Goal: Task Accomplishment & Management: Complete application form

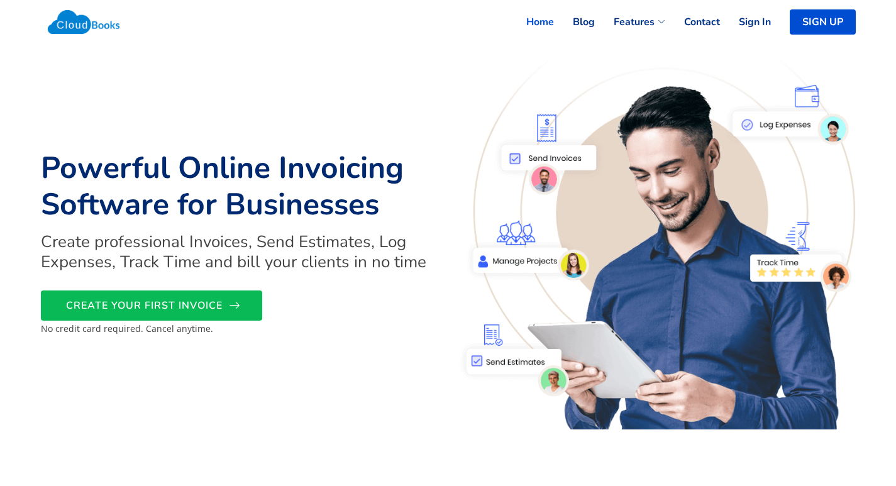
click at [235, 306] on icon at bounding box center [234, 305] width 11 height 11
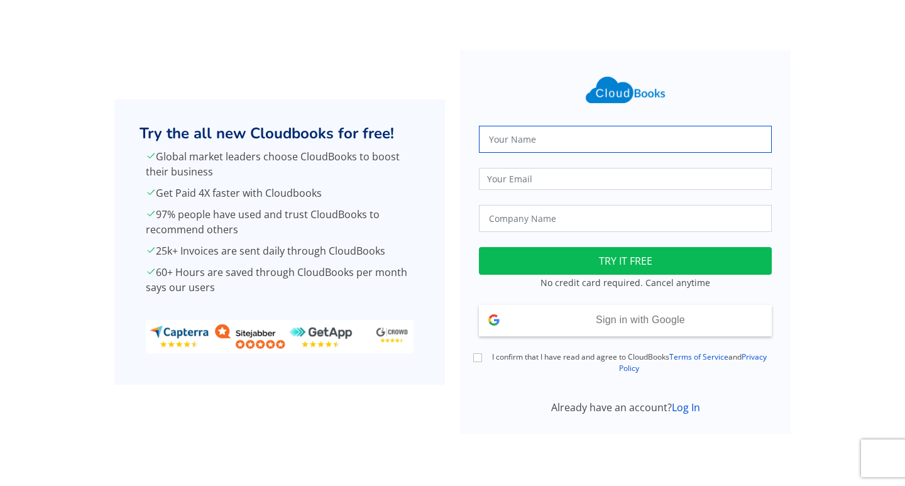
click at [506, 136] on input "text" at bounding box center [625, 139] width 293 height 27
type input "rehan"
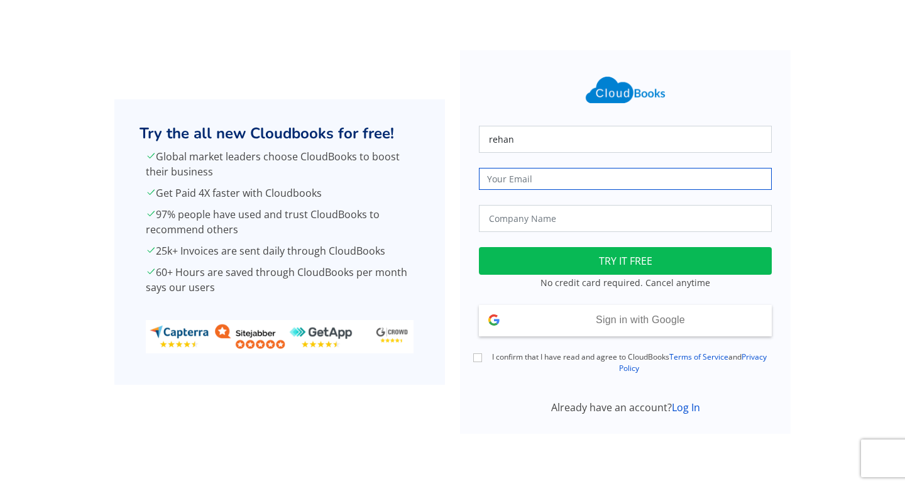
click at [515, 183] on input "email" at bounding box center [625, 179] width 293 height 22
type input "r"
type input "rehanyusuf876"gmail.com"
click at [479, 247] on button "TRY IT FREE" at bounding box center [625, 261] width 293 height 28
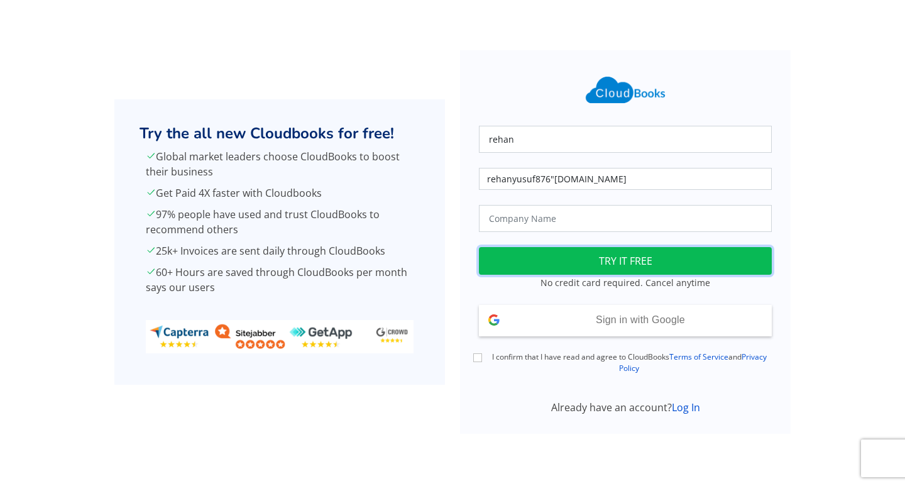
click at [504, 248] on button "TRY IT FREE" at bounding box center [625, 261] width 293 height 28
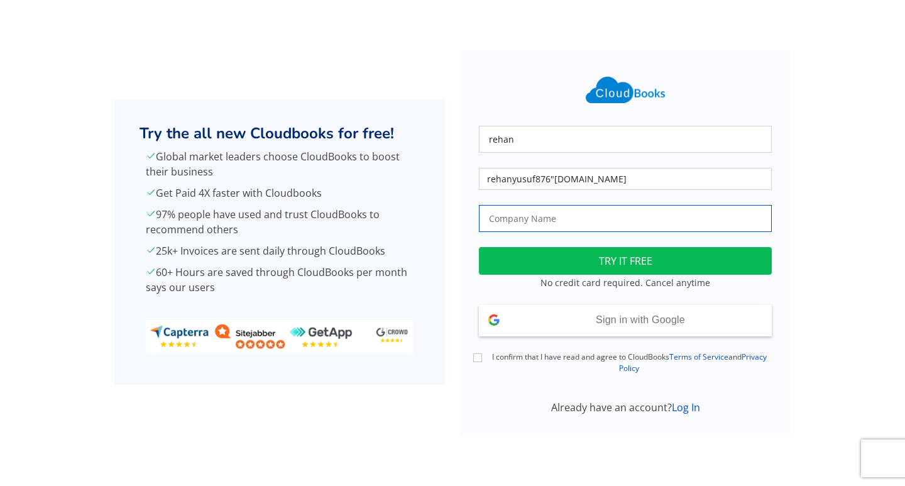
click at [509, 223] on input "text" at bounding box center [625, 218] width 293 height 27
type input "rehan graphic"
click at [479, 247] on button "TRY IT FREE" at bounding box center [625, 261] width 293 height 28
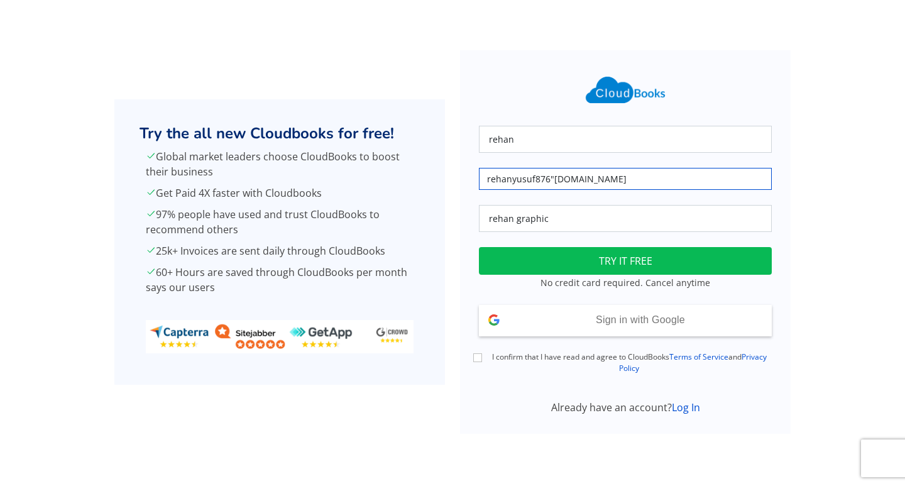
click at [553, 175] on input "rehanyusuf876"gmail.com" at bounding box center [625, 179] width 293 height 22
type input "[EMAIL_ADDRESS][DOMAIN_NAME]"
click at [479, 247] on button "TRY IT FREE" at bounding box center [625, 261] width 293 height 28
click at [483, 358] on div "I confirm that I have read and agree to CloudBooks Terms of Service and Privacy…" at bounding box center [626, 362] width 308 height 23
click at [478, 360] on input "I confirm that I have read and agree to CloudBooks Terms of Service and Privacy…" at bounding box center [477, 357] width 9 height 9
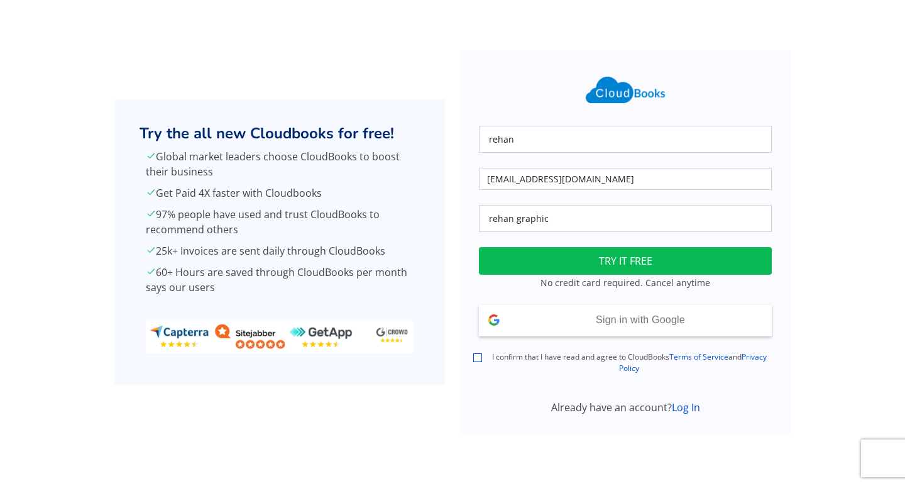
checkbox input "true"
click at [570, 269] on button "TRY IT FREE" at bounding box center [625, 261] width 293 height 28
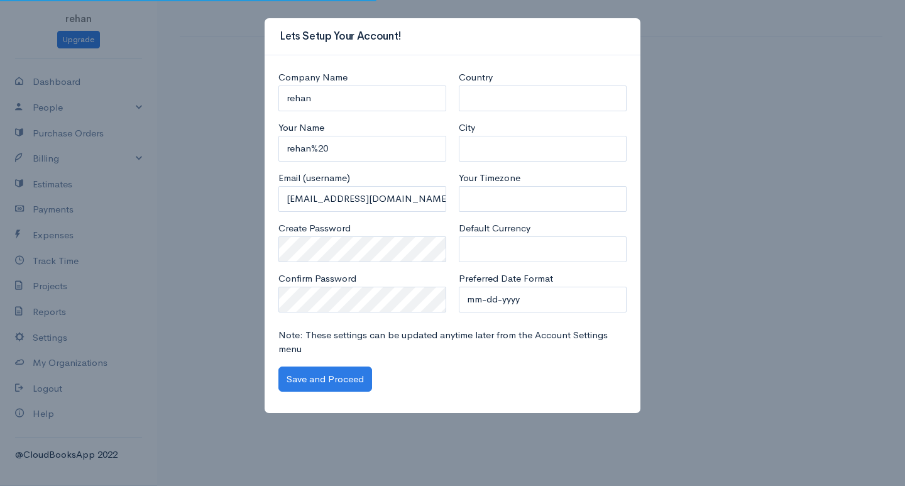
select select "[GEOGRAPHIC_DATA]"
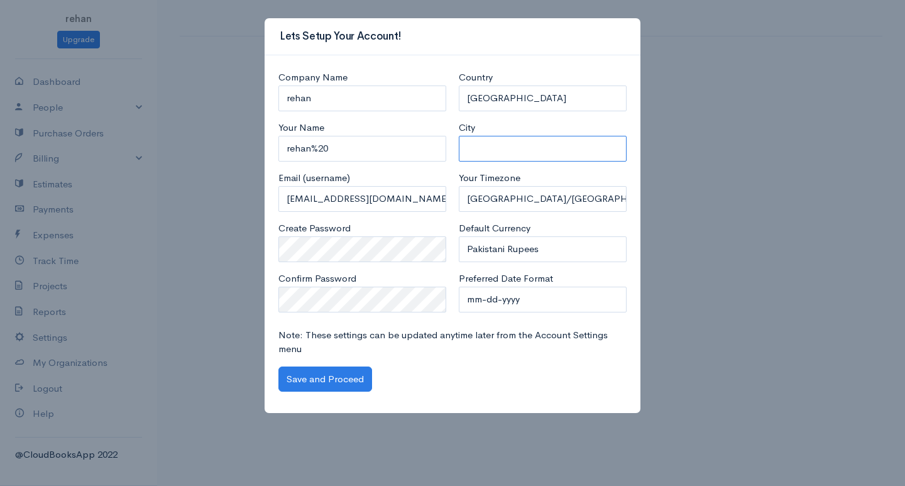
click at [489, 152] on input "City" at bounding box center [543, 149] width 168 height 26
type input "[GEOGRAPHIC_DATA]"
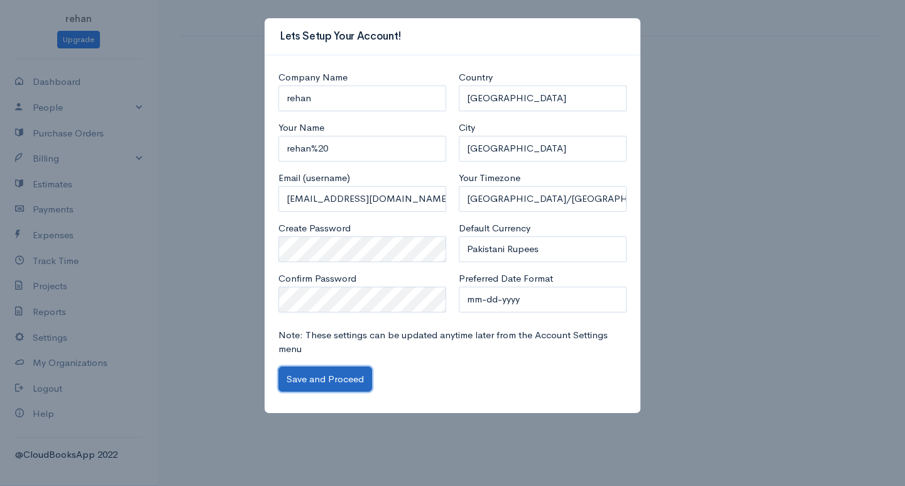
click at [359, 377] on button "Save and Proceed" at bounding box center [326, 380] width 94 height 26
click at [347, 384] on div "Note: These settings can be updated anytime later from the Account Settings men…" at bounding box center [452, 360] width 361 height 64
drag, startPoint x: 481, startPoint y: 314, endPoint x: 481, endPoint y: 304, distance: 10.1
click at [481, 313] on div "Country [GEOGRAPHIC_DATA] [GEOGRAPHIC_DATA] [GEOGRAPHIC_DATA] [GEOGRAPHIC_DATA]…" at bounding box center [543, 195] width 180 height 251
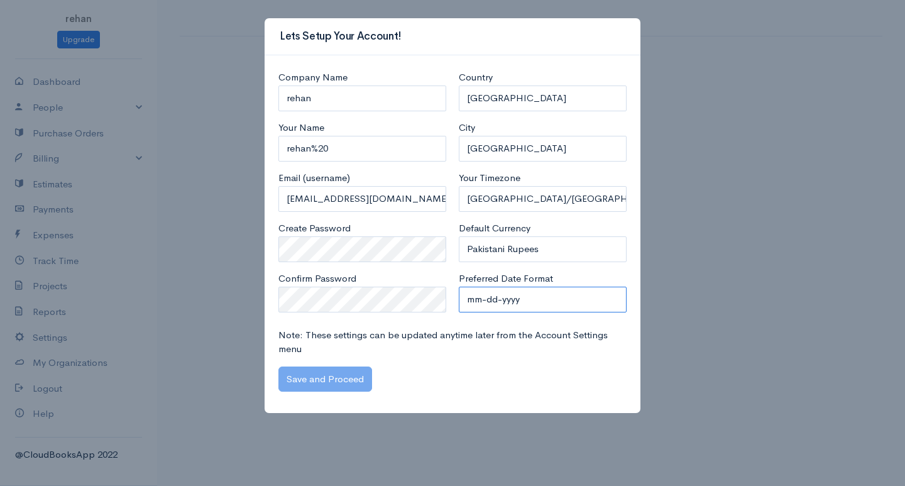
click at [481, 304] on select "mm-dd-yyyy mm/dd/yyyy dd-mm-yyyy dd/mm/yyyy yyyy-mm-dd yyyy/mm/dd" at bounding box center [543, 300] width 168 height 26
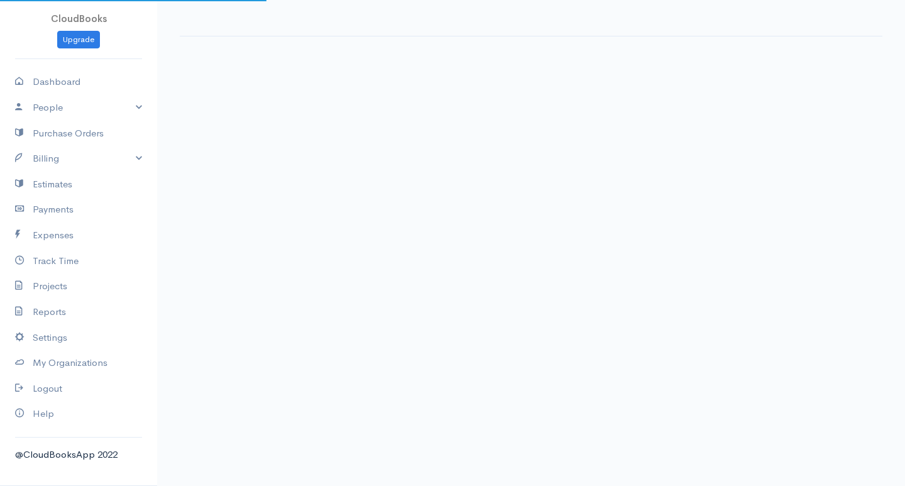
select select "365"
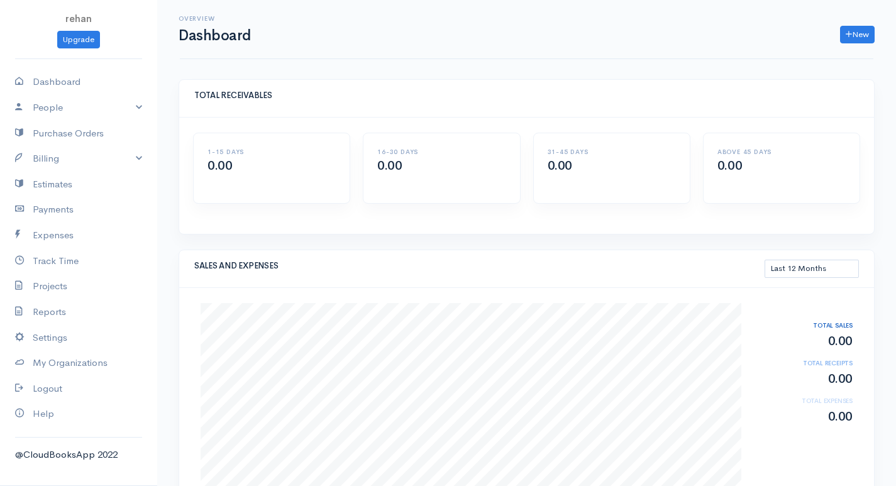
click at [224, 191] on div "1-15 DAYS 0.00" at bounding box center [272, 168] width 156 height 70
click at [205, 93] on h5 "TOTAL RECEIVABLES" at bounding box center [526, 95] width 665 height 9
click at [72, 220] on link "Payments" at bounding box center [78, 210] width 157 height 26
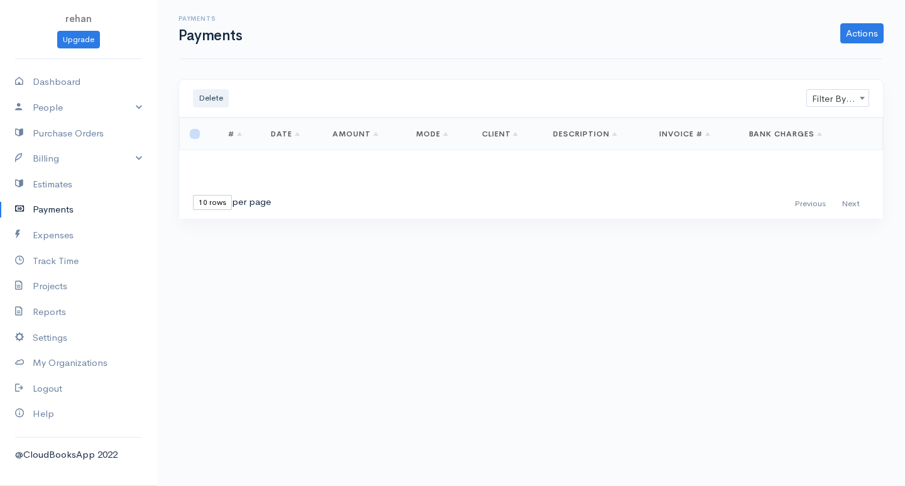
click at [193, 136] on input "checkbox" at bounding box center [195, 134] width 10 height 10
checkbox input "false"
click at [282, 133] on link "Date" at bounding box center [285, 134] width 29 height 10
click at [348, 134] on link "Amount" at bounding box center [356, 134] width 46 height 10
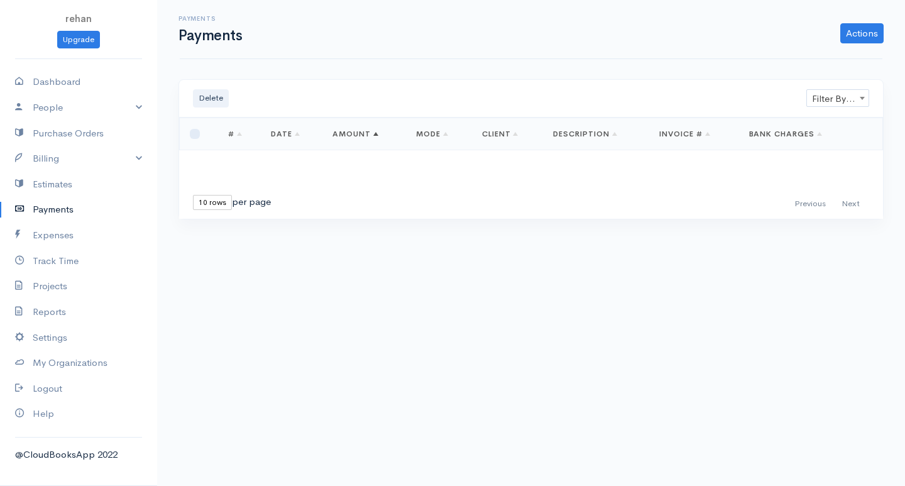
click at [417, 134] on link "Mode" at bounding box center [432, 134] width 32 height 10
click at [70, 294] on link "Projects" at bounding box center [78, 286] width 157 height 26
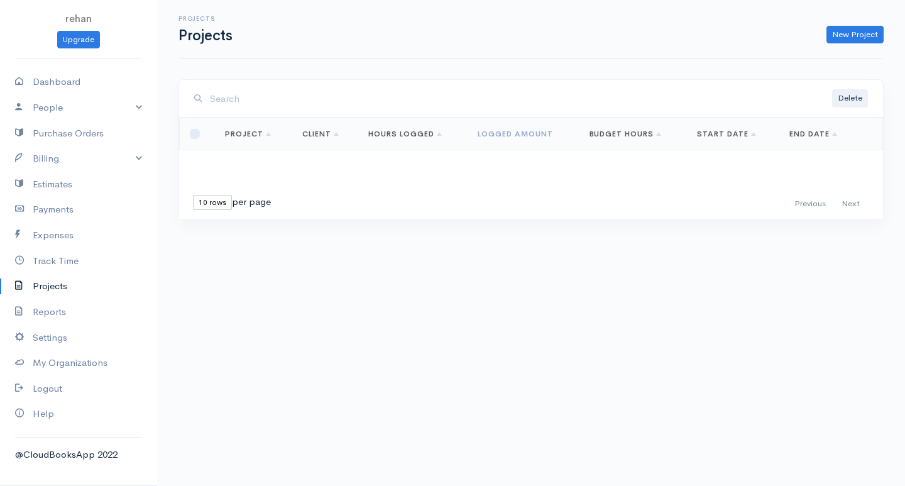
click at [216, 199] on select "10 rows 25 rows 50 rows" at bounding box center [212, 202] width 39 height 15
select select "25"
click at [193, 195] on select "10 rows 25 rows 50 rows" at bounding box center [212, 202] width 39 height 15
click at [846, 205] on div "First Previous Next Last" at bounding box center [829, 204] width 80 height 18
click at [851, 204] on div "First Previous Next Last" at bounding box center [829, 204] width 80 height 18
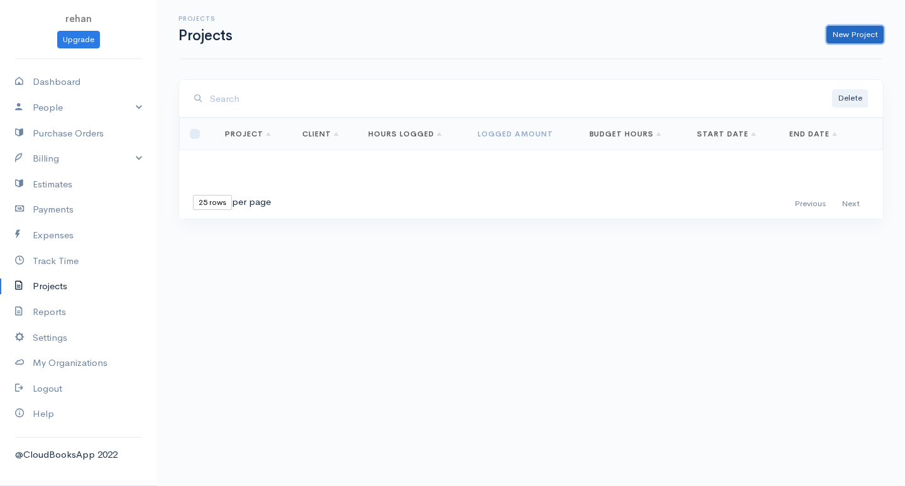
click at [853, 40] on link "New Project" at bounding box center [855, 35] width 57 height 18
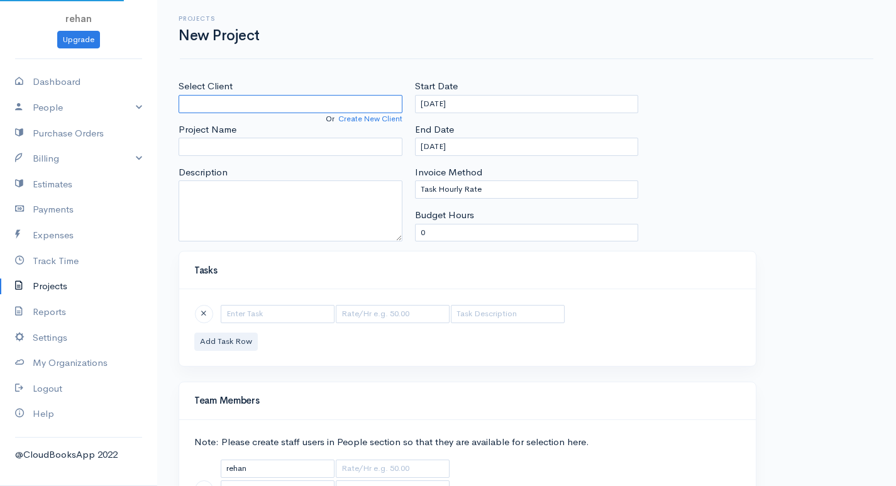
click at [299, 106] on input "Select Client" at bounding box center [291, 104] width 224 height 18
type input "obaid"
drag, startPoint x: 235, startPoint y: 101, endPoint x: 137, endPoint y: 107, distance: 97.7
click at [137, 106] on body "rehan Upgrade Dashboard People Clients Vendors Staff Users Purchase Orders Bill…" at bounding box center [448, 290] width 896 height 581
type input "hamza"
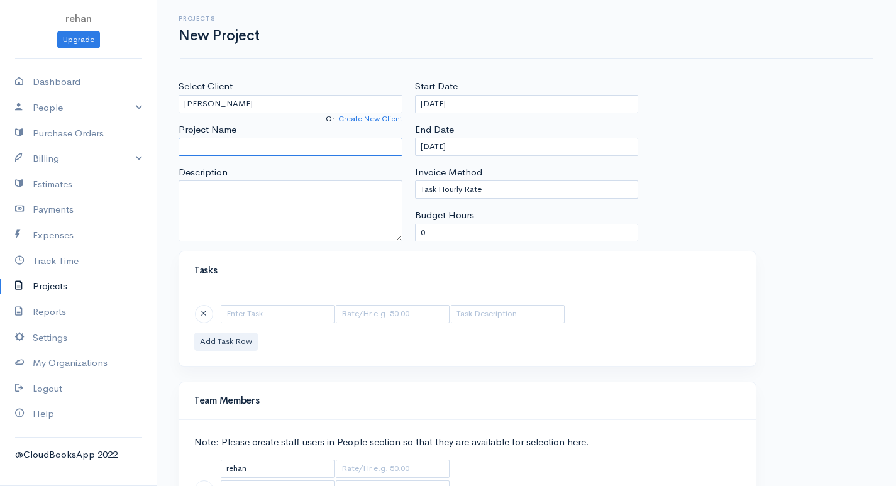
click at [192, 138] on input "Project Name" at bounding box center [291, 147] width 224 height 18
type input "thumbnail"
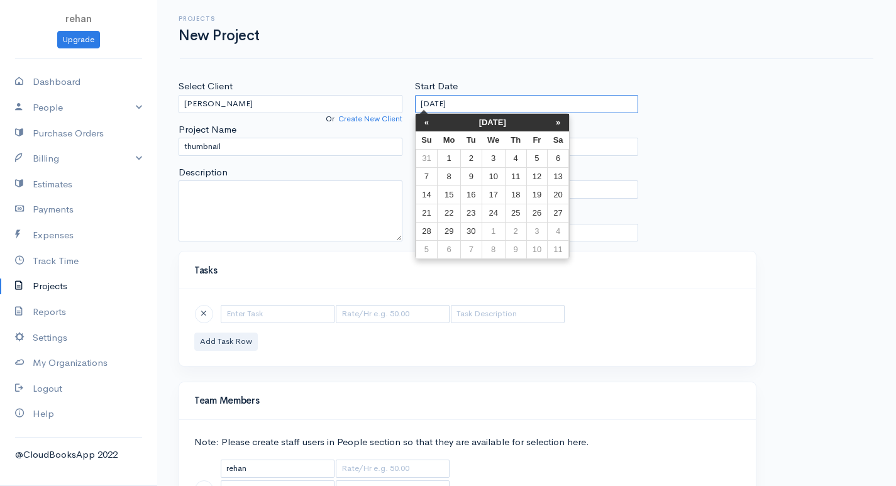
click at [428, 105] on input "09-27-2025" at bounding box center [527, 104] width 224 height 18
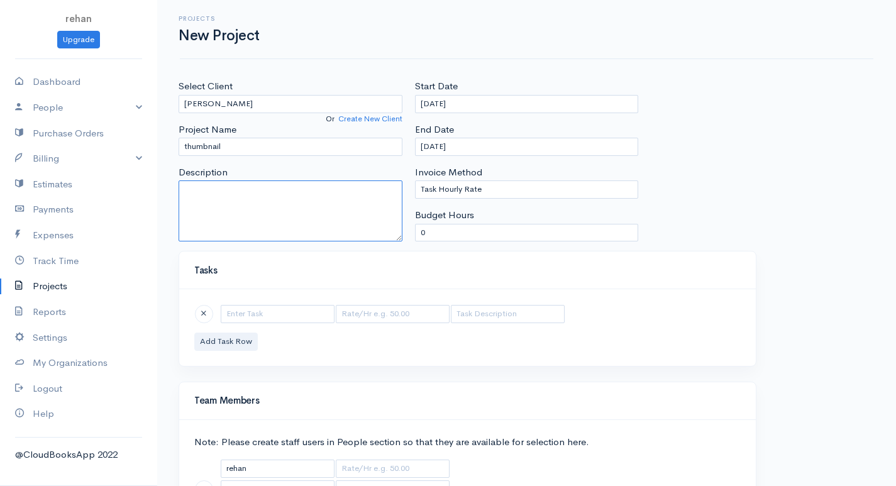
click at [336, 192] on textarea "Description" at bounding box center [291, 210] width 224 height 61
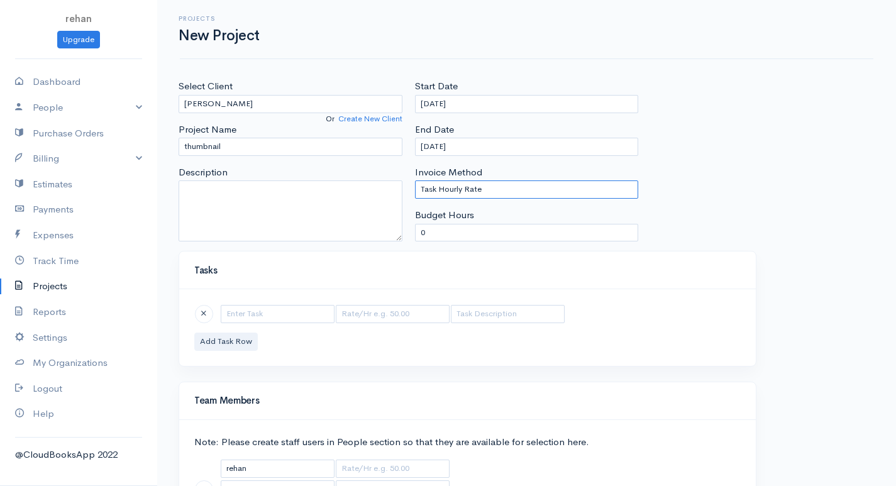
click at [465, 191] on select "Task Hourly Rate Person Hourly Rate Project Hourly Rate Flat Rate Project" at bounding box center [527, 189] width 224 height 18
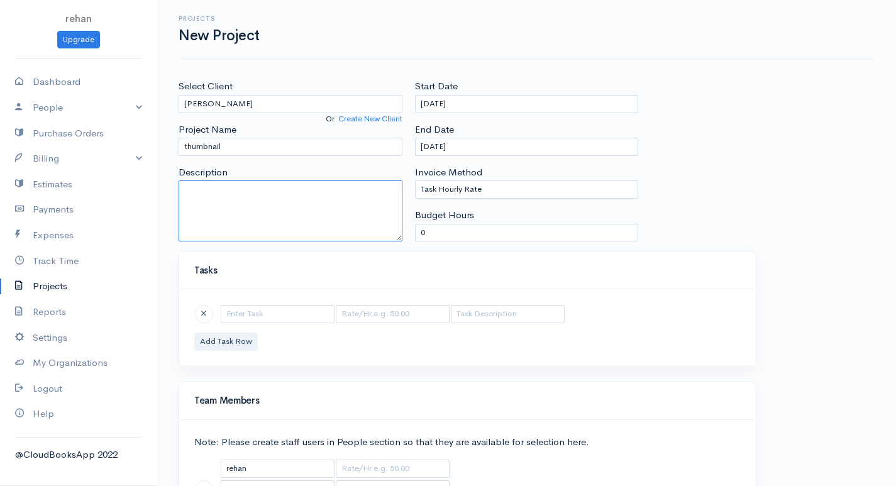
click at [384, 211] on textarea "Description" at bounding box center [291, 210] width 224 height 61
click at [485, 225] on input "0" at bounding box center [527, 233] width 224 height 18
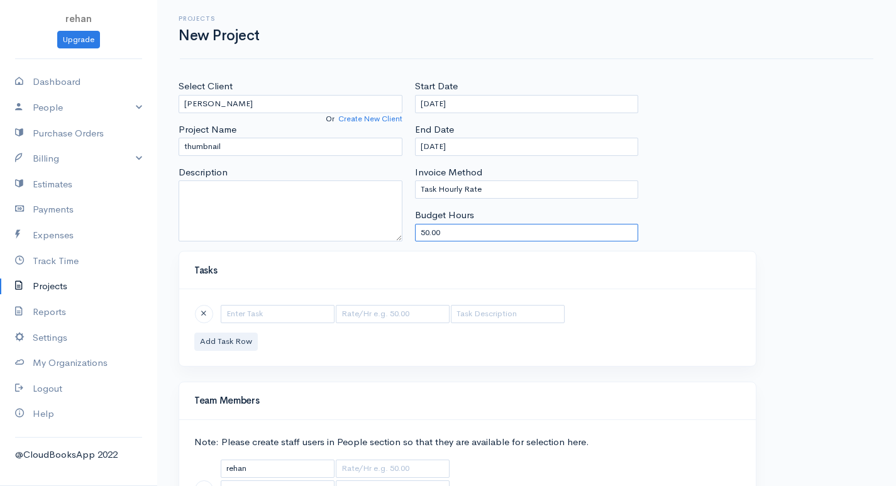
type input "50.00"
click at [270, 206] on textarea "Description" at bounding box center [291, 210] width 224 height 61
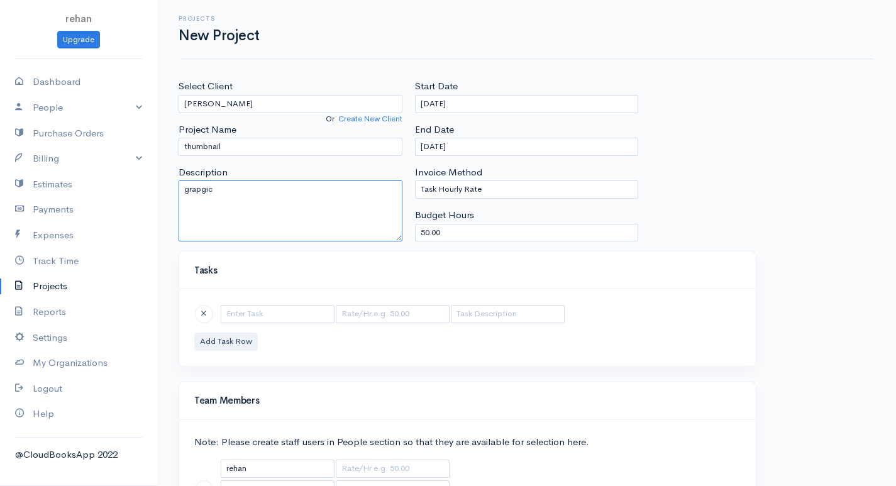
click at [206, 190] on textarea "grapgic" at bounding box center [291, 210] width 224 height 61
type textarea "graphic designer"
click at [241, 336] on button "Add Task Row" at bounding box center [226, 342] width 64 height 18
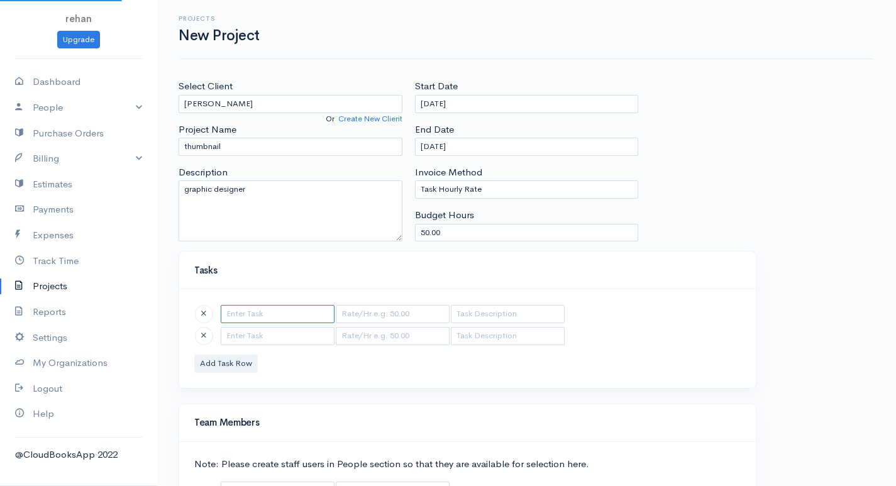
click at [253, 318] on input "text" at bounding box center [278, 314] width 114 height 18
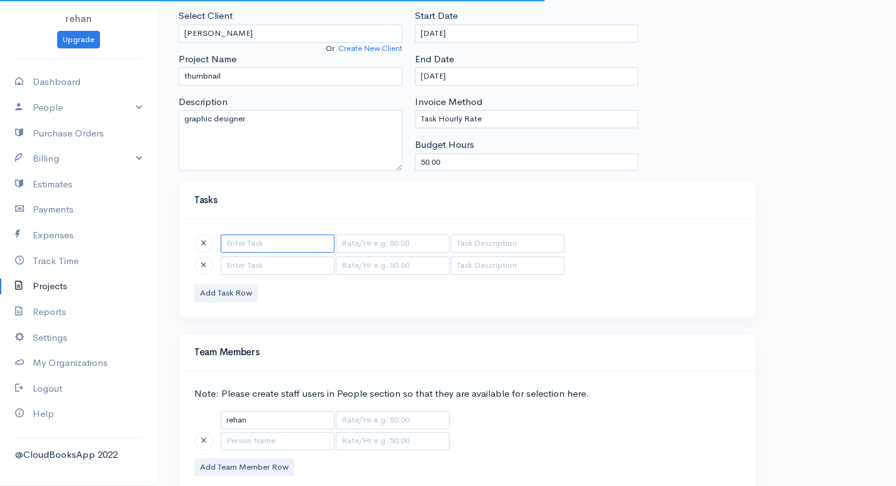
scroll to position [117, 0]
